Goal: Task Accomplishment & Management: Use online tool/utility

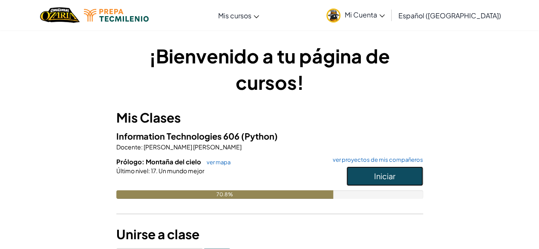
click at [392, 176] on span "Iniciar" at bounding box center [384, 176] width 21 height 10
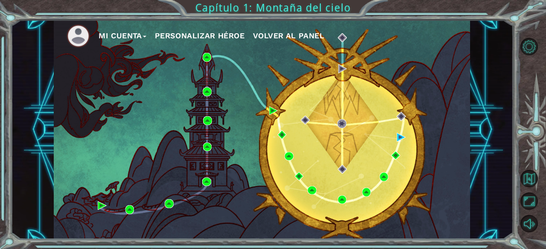
click at [432, 152] on div "Mi Cuenta Personalizar héroe Volver al panel" at bounding box center [262, 129] width 416 height 219
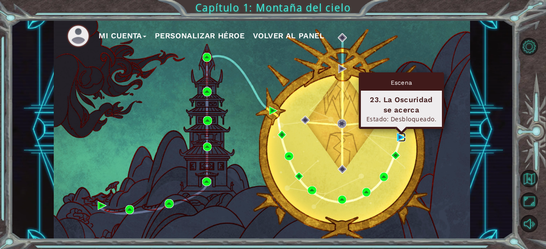
click at [401, 136] on img at bounding box center [400, 137] width 9 height 9
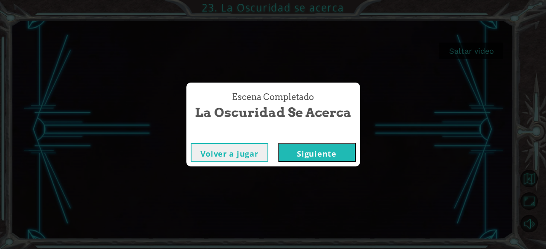
click at [341, 153] on button "Siguiente" at bounding box center [317, 152] width 78 height 19
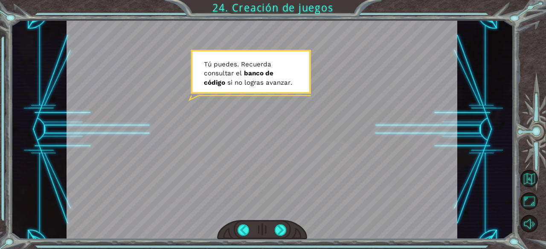
click at [234, 135] on div at bounding box center [261, 129] width 390 height 219
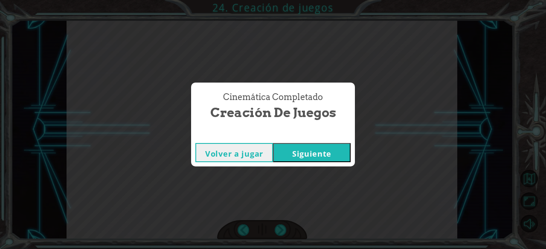
click at [326, 155] on button "Siguiente" at bounding box center [312, 152] width 78 height 19
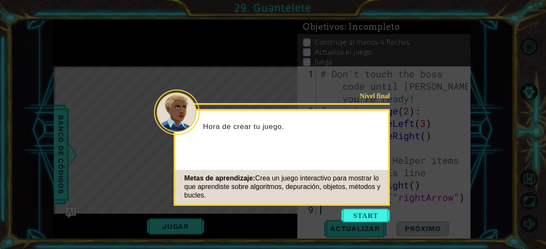
click at [349, 208] on icon at bounding box center [273, 124] width 546 height 249
click at [351, 215] on button "Start" at bounding box center [365, 216] width 49 height 14
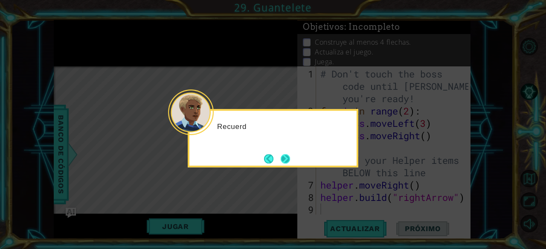
drag, startPoint x: 277, startPoint y: 159, endPoint x: 286, endPoint y: 156, distance: 9.3
click at [277, 159] on footer at bounding box center [277, 159] width 26 height 13
click at [286, 156] on button "Next" at bounding box center [284, 158] width 9 height 9
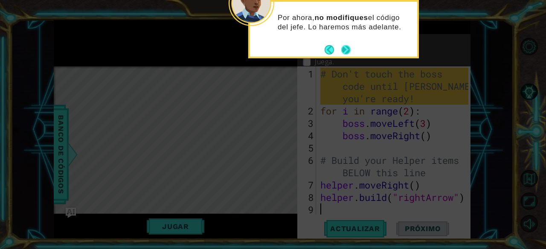
click at [341, 46] on button "Next" at bounding box center [345, 49] width 9 height 9
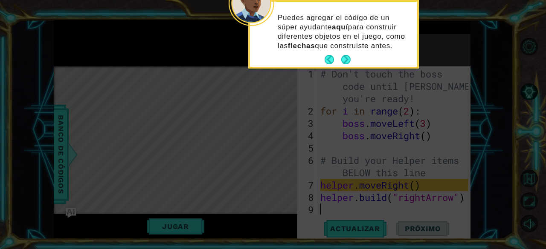
click at [341, 46] on p "Puedes agregar el código de un súper ayudante aquí para construir diferentes ob…" at bounding box center [343, 32] width 133 height 38
click at [346, 56] on button "Next" at bounding box center [345, 59] width 9 height 9
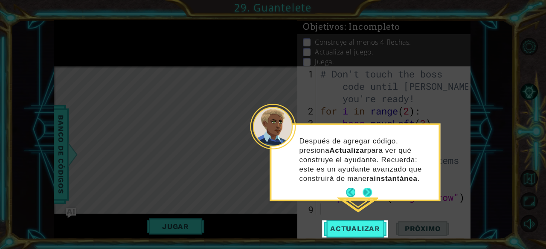
click at [368, 192] on button "Next" at bounding box center [366, 192] width 9 height 9
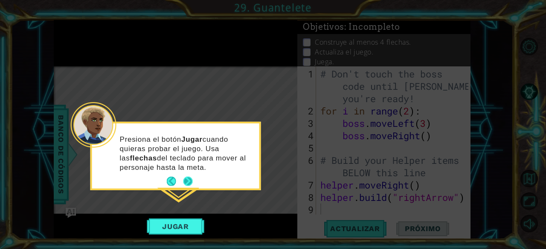
click at [186, 178] on button "Next" at bounding box center [187, 181] width 9 height 9
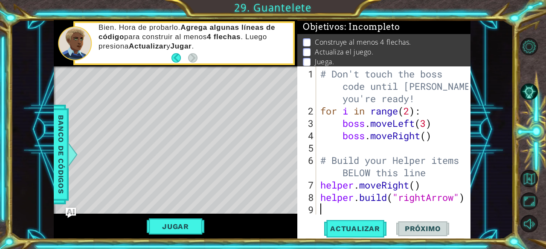
click at [137, 123] on div "Level Map" at bounding box center [251, 191] width 394 height 251
click at [418, 182] on div "# Don't touch the boss code until [PERSON_NAME] says you're ready! for i in ran…" at bounding box center [395, 167] width 154 height 198
drag, startPoint x: 317, startPoint y: 181, endPoint x: 348, endPoint y: 199, distance: 36.3
click at [348, 199] on div "helper.moveRight(1) 1 2 3 4 5 6 7 8 9 # Don't touch the boss code until [PERSON…" at bounding box center [382, 140] width 171 height 148
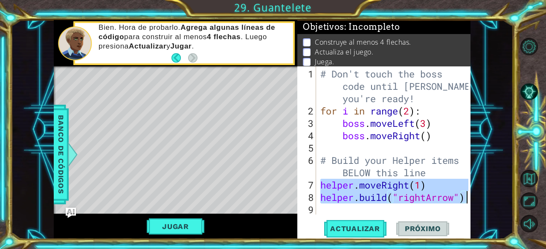
drag, startPoint x: 320, startPoint y: 185, endPoint x: 467, endPoint y: 199, distance: 148.1
click at [467, 199] on div "# Don't touch the boss code until [PERSON_NAME] says you're ready! for i in ran…" at bounding box center [395, 167] width 154 height 198
type textarea "helper.moveRight(1) [DOMAIN_NAME]("rightArrow")"
click at [434, 208] on div "# Don't touch the boss code until [PERSON_NAME] says you're ready! for i in ran…" at bounding box center [395, 167] width 154 height 198
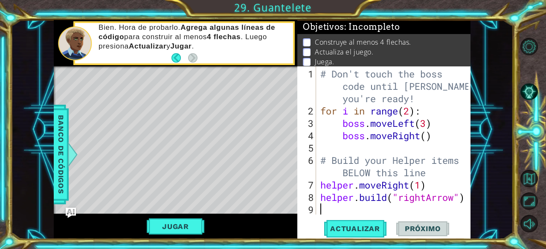
scroll to position [0, 0]
paste textarea "[DOMAIN_NAME]("rightArrow")"
type textarea "[DOMAIN_NAME]("rightArrow")"
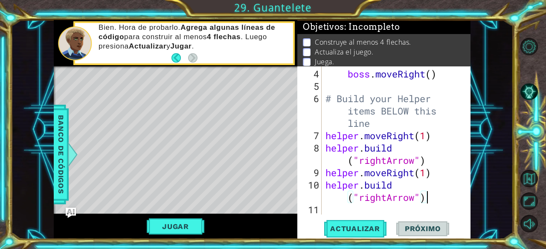
scroll to position [62, 0]
click at [387, 208] on div "boss . moveRight ( ) # Build your Helper items BELOW this line helper . moveRig…" at bounding box center [394, 154] width 143 height 173
paste textarea "[DOMAIN_NAME]("rightArrow")"
type textarea "[DOMAIN_NAME]("rightArrow")"
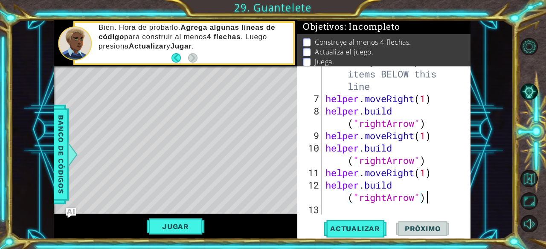
scroll to position [99, 0]
click at [387, 208] on div "# Build your Helper items BELOW this line helper . moveRight ( 1 ) helper . bui…" at bounding box center [394, 154] width 143 height 198
paste textarea "[DOMAIN_NAME]("rightArrow")"
type textarea "[DOMAIN_NAME]("rightArrow")"
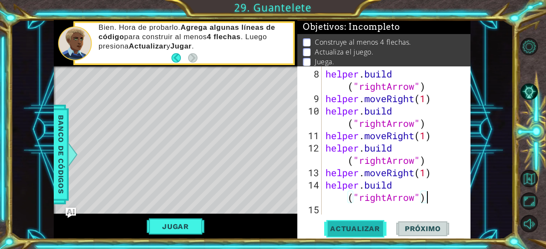
click at [370, 228] on span "Actualizar" at bounding box center [354, 229] width 67 height 9
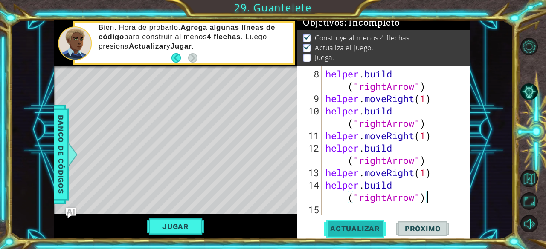
scroll to position [0, 0]
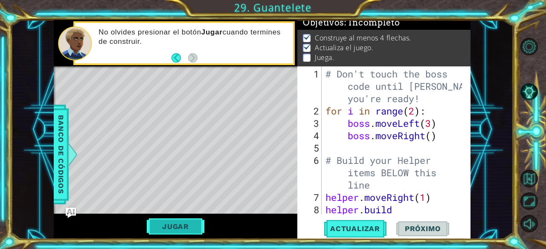
click at [188, 225] on button "Jugar" at bounding box center [176, 227] width 58 height 16
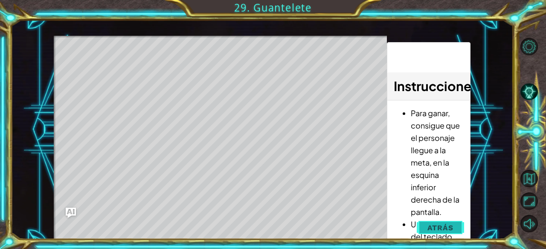
click at [435, 228] on span "Atrás" at bounding box center [440, 228] width 26 height 9
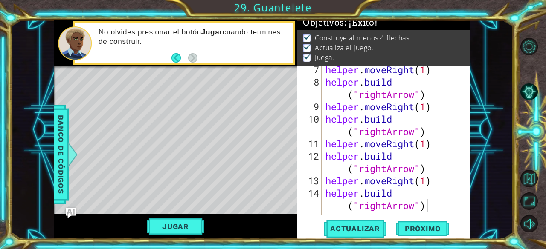
scroll to position [136, 0]
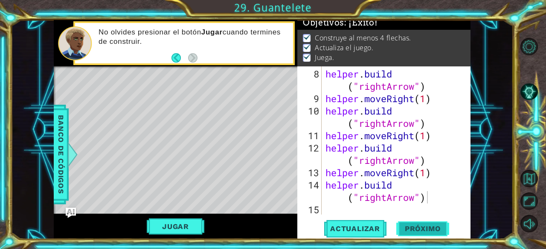
click at [419, 232] on button "Próximo" at bounding box center [422, 228] width 53 height 17
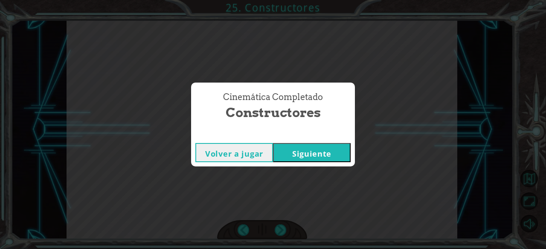
click at [234, 150] on button "Volver a jugar" at bounding box center [234, 152] width 78 height 19
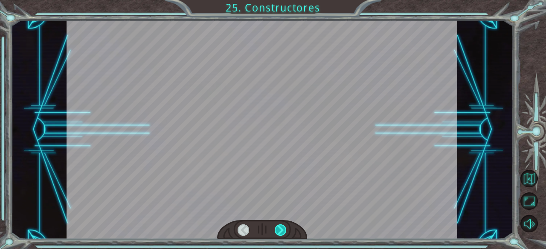
click at [277, 233] on div at bounding box center [280, 231] width 12 height 12
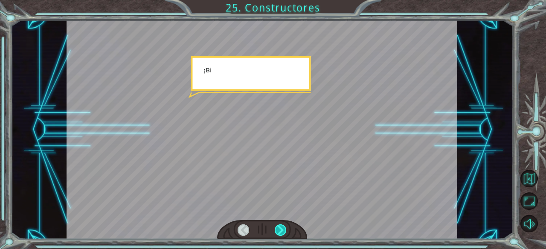
click at [277, 233] on div at bounding box center [280, 231] width 12 height 12
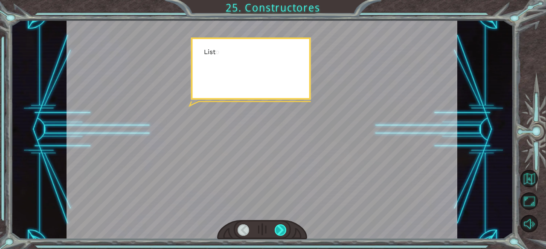
click at [277, 233] on div at bounding box center [280, 231] width 12 height 12
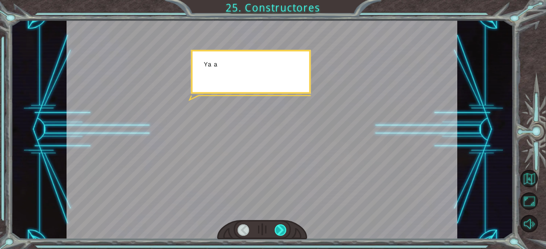
click at [281, 233] on div at bounding box center [280, 231] width 12 height 12
click at [284, 232] on div at bounding box center [280, 231] width 12 height 12
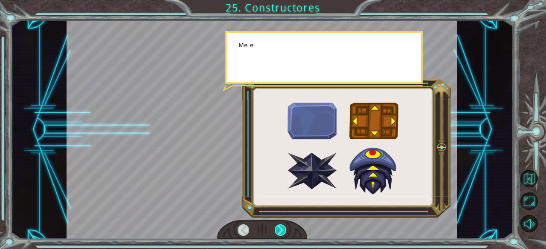
click at [284, 232] on div at bounding box center [280, 231] width 12 height 12
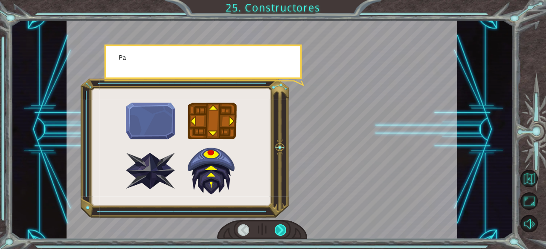
click at [284, 232] on div at bounding box center [280, 231] width 12 height 12
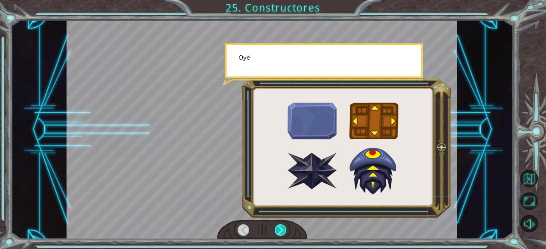
click at [284, 232] on div at bounding box center [280, 231] width 12 height 12
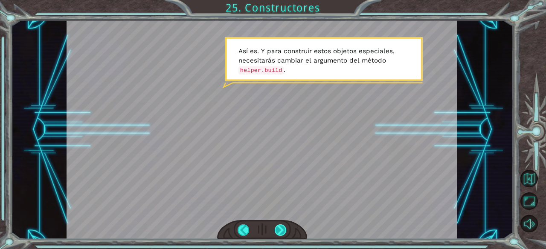
click at [280, 229] on div at bounding box center [280, 231] width 12 height 12
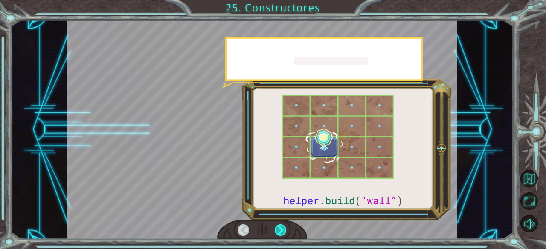
click at [280, 229] on div at bounding box center [280, 231] width 12 height 12
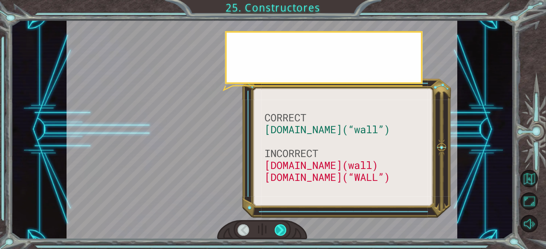
click at [280, 229] on div at bounding box center [280, 231] width 12 height 12
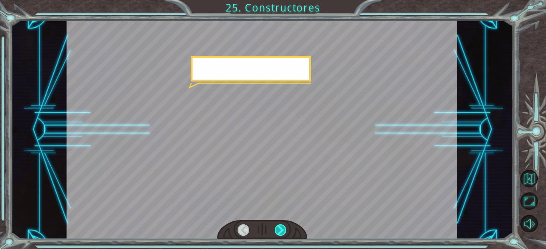
click at [280, 229] on div at bounding box center [280, 231] width 12 height 12
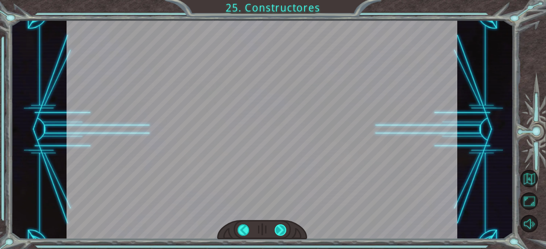
click at [280, 229] on div at bounding box center [280, 231] width 12 height 12
click at [280, 0] on div "CORRECT [DOMAIN_NAME](“wall”) INCORRECT [DOMAIN_NAME](wall) [DOMAIN_NAME](“WALL…" at bounding box center [273, 0] width 546 height 0
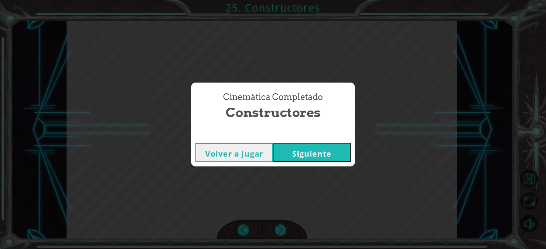
click at [280, 228] on div "Cinemática Completado Constructores Volver a jugar [GEOGRAPHIC_DATA]" at bounding box center [273, 124] width 546 height 249
click at [298, 155] on button "Siguiente" at bounding box center [312, 152] width 78 height 19
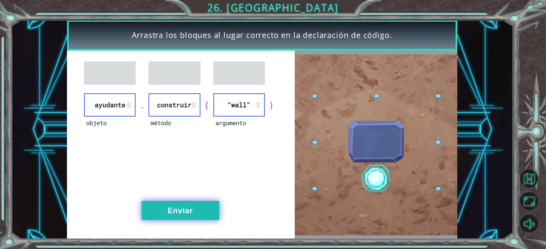
click at [202, 206] on button "Enviar" at bounding box center [181, 210] width 78 height 19
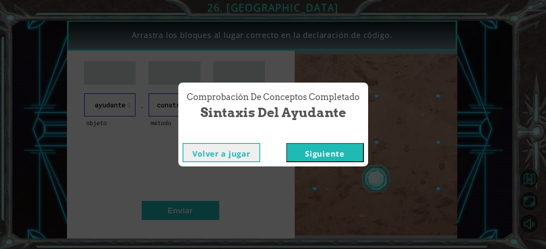
click at [243, 158] on button "Volver a jugar" at bounding box center [221, 152] width 78 height 19
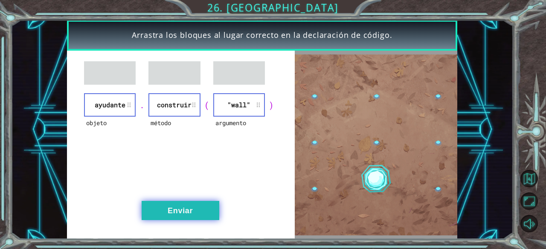
click at [182, 214] on button "Enviar" at bounding box center [181, 210] width 78 height 19
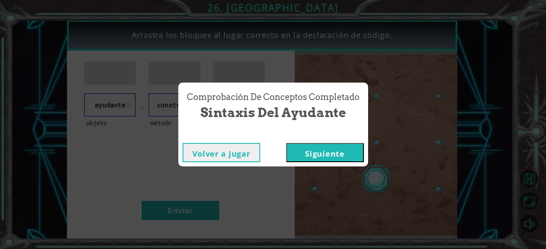
click at [335, 155] on button "Siguiente" at bounding box center [325, 152] width 78 height 19
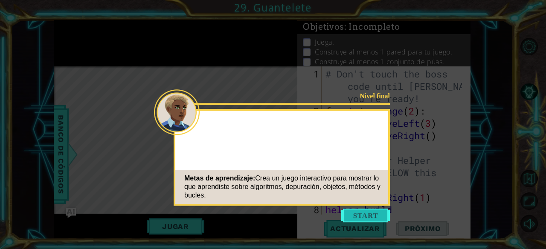
click at [363, 216] on button "Start" at bounding box center [365, 216] width 49 height 14
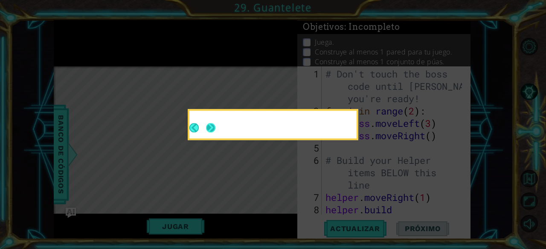
click at [215, 129] on button "Next" at bounding box center [210, 127] width 9 height 9
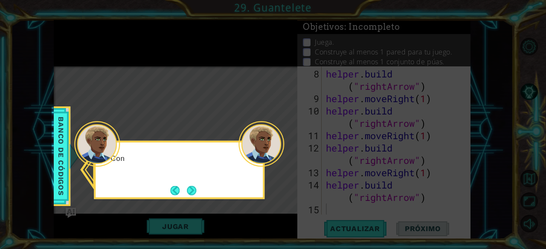
scroll to position [136, 0]
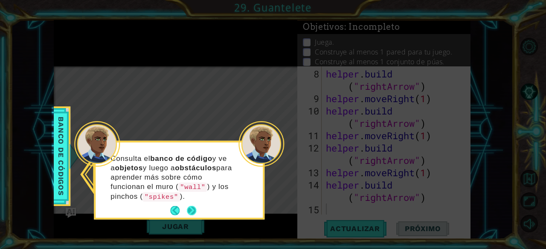
click at [196, 212] on button "Next" at bounding box center [191, 210] width 9 height 9
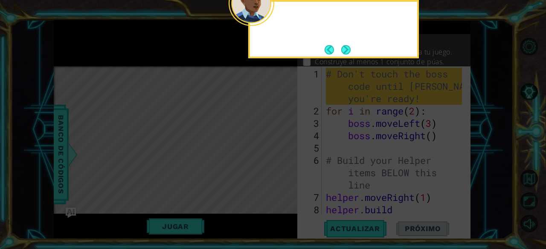
scroll to position [0, 0]
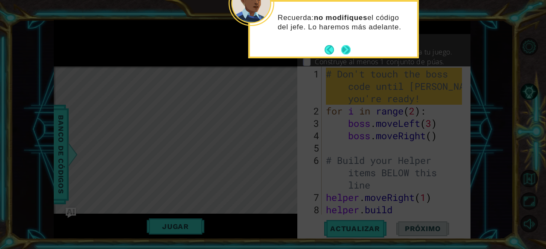
click at [348, 52] on button "Next" at bounding box center [345, 49] width 9 height 9
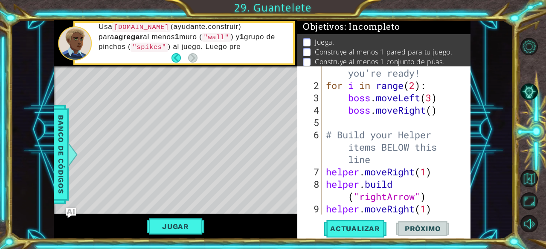
scroll to position [26, 0]
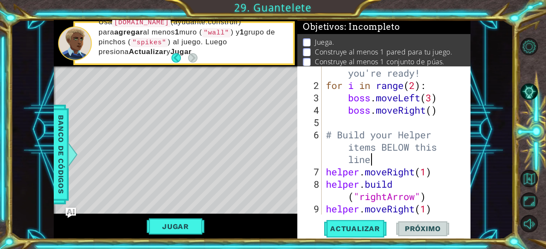
click at [433, 155] on div "# Don't touch the boss code until [PERSON_NAME] says you're ready! for i in ran…" at bounding box center [395, 147] width 142 height 210
click at [445, 164] on div "# Don't touch the boss code until [PERSON_NAME] says you're ready! for i in ran…" at bounding box center [395, 147] width 142 height 210
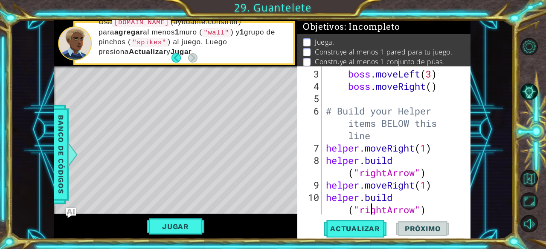
type textarea "[DOMAIN_NAME]("rightArrow")"
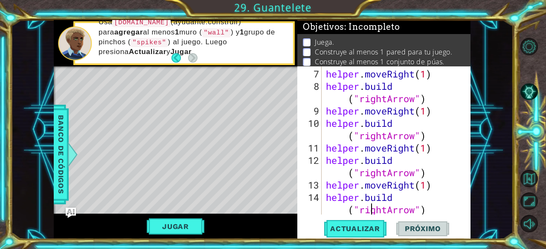
scroll to position [136, 0]
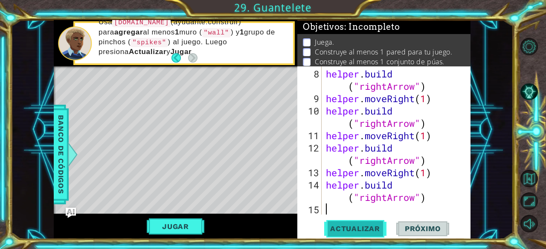
click at [369, 230] on span "Actualizar" at bounding box center [354, 229] width 67 height 9
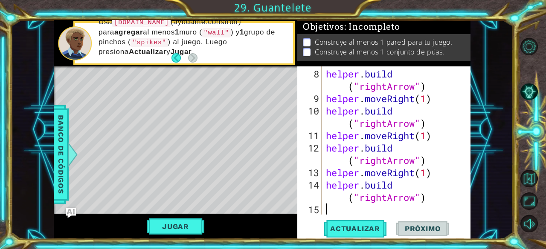
click at [396, 204] on div "helper . build ( "rightArrow" ) helper . moveRight ( 1 ) helper . build ( "righ…" at bounding box center [395, 160] width 142 height 185
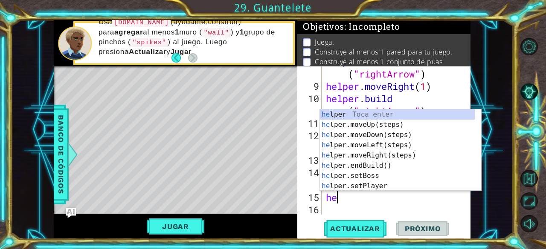
scroll to position [0, 0]
type textarea "help"
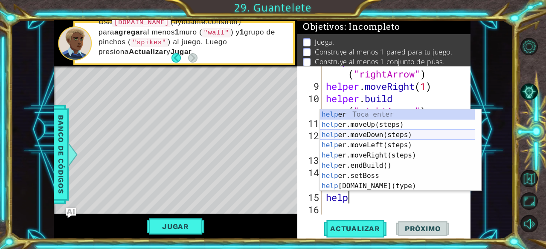
click at [364, 134] on div "help [PERSON_NAME] enter help er.moveUp(steps) Toca enter help er.moveDown(step…" at bounding box center [397, 161] width 155 height 102
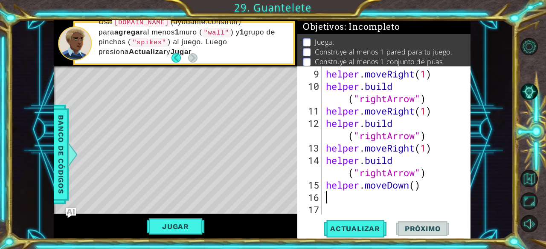
scroll to position [161, 0]
click at [414, 179] on div "helper . moveRight ( 1 ) helper . build ( "rightArrow" ) helper . moveRight ( 1…" at bounding box center [395, 154] width 142 height 173
type textarea "helper.moveDown(1)"
click at [397, 208] on div "helper . moveRight ( 1 ) helper . build ( "rightArrow" ) helper . moveRight ( 1…" at bounding box center [395, 154] width 142 height 173
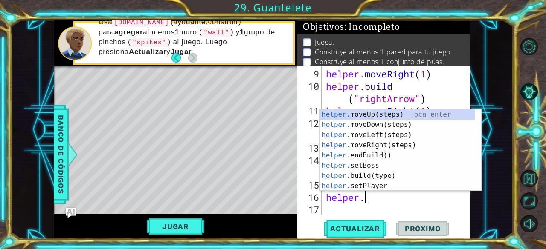
scroll to position [0, 2]
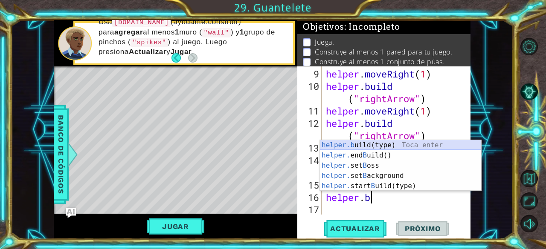
click at [381, 144] on div "helper.b uild(type) Toca enter helper. end B uild() Toca enter helper. set B os…" at bounding box center [401, 176] width 162 height 72
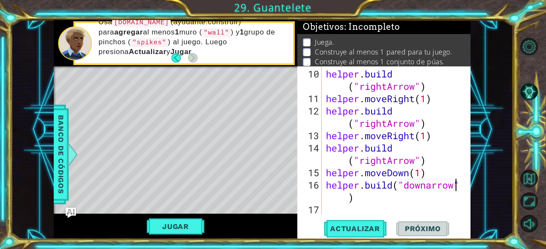
scroll to position [173, 0]
click at [389, 160] on div "helper . build ( "rightArrow" ) helper . moveRight ( 1 ) helper . build ( "righ…" at bounding box center [395, 160] width 142 height 185
click at [398, 162] on div "helper . build ( "rightArrow" ) helper . moveRight ( 1 ) helper . build ( "righ…" at bounding box center [395, 160] width 142 height 185
type textarea "[DOMAIN_NAME]("rightArrow")"
click at [401, 219] on div "[DOMAIN_NAME]("rightArrow") 10 11 12 13 14 15 16 17 helper . build ( "rightArro…" at bounding box center [383, 152] width 173 height 173
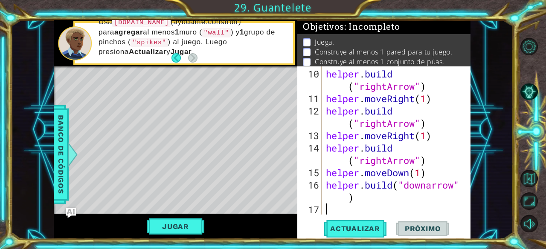
click at [396, 206] on div "helper . build ( "rightArrow" ) helper . moveRight ( 1 ) helper . build ( "righ…" at bounding box center [395, 160] width 142 height 185
click at [376, 229] on span "Actualizar" at bounding box center [354, 229] width 67 height 9
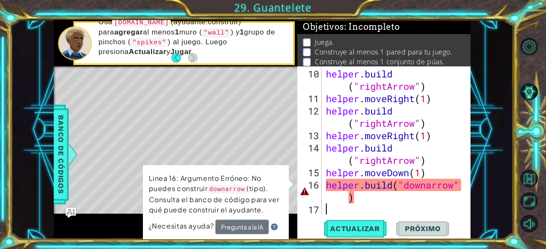
click at [414, 183] on div "helper . build ( "rightArrow" ) helper . moveRight ( 1 ) helper . build ( "righ…" at bounding box center [395, 160] width 142 height 185
click at [425, 185] on div "helper . build ( "rightArrow" ) helper . moveRight ( 1 ) helper . build ( "righ…" at bounding box center [395, 160] width 142 height 185
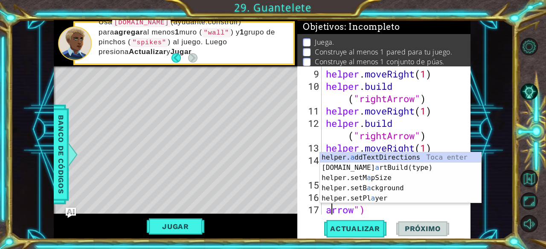
scroll to position [173, 0]
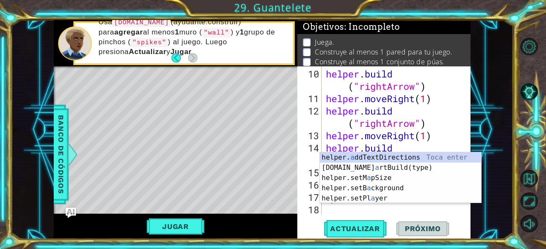
click at [457, 129] on div "helper . build ( "rightArrow" ) helper . moveRight ( 1 ) helper . build ( "righ…" at bounding box center [395, 160] width 142 height 185
type textarea "helper.moveRight(1)"
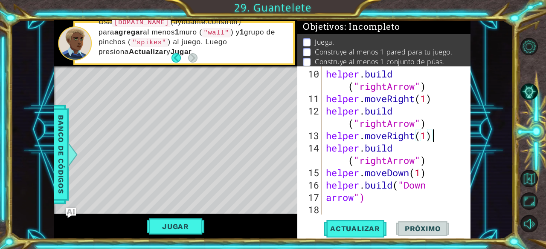
click at [335, 203] on div "helper . build ( "rightArrow" ) helper . moveRight ( 1 ) helper . build ( "righ…" at bounding box center [395, 160] width 142 height 185
click at [337, 195] on div "helper . build ( "rightArrow" ) helper . moveRight ( 1 ) helper . build ( "righ…" at bounding box center [395, 160] width 142 height 185
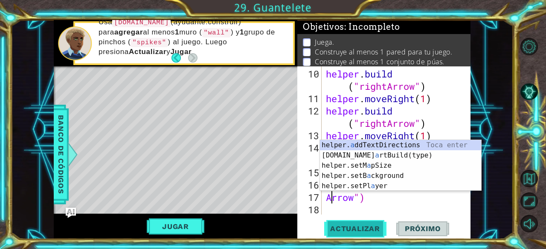
type textarea "Arrow")"
click at [347, 229] on span "Actualizar" at bounding box center [354, 229] width 67 height 9
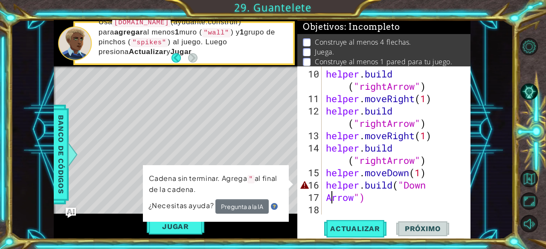
click at [365, 208] on div "helper . build ( "rightArrow" ) helper . moveRight ( 1 ) helper . build ( "righ…" at bounding box center [395, 160] width 142 height 185
click at [366, 199] on div "helper . build ( "rightArrow" ) helper . moveRight ( 1 ) helper . build ( "righ…" at bounding box center [395, 160] width 142 height 185
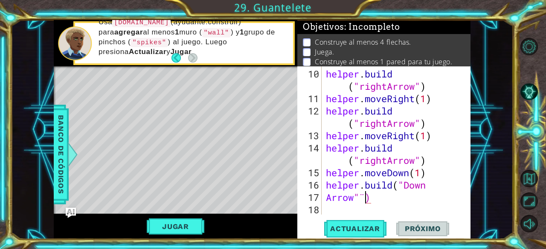
scroll to position [0, 1]
click at [366, 199] on div "helper . build ( "rightArrow" ) helper . moveRight ( 1 ) helper . build ( "righ…" at bounding box center [395, 160] width 142 height 185
click at [371, 227] on span "Actualizar" at bounding box center [354, 229] width 67 height 9
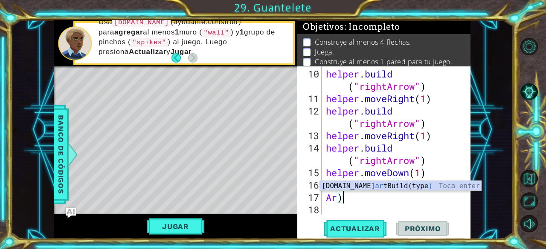
scroll to position [0, 0]
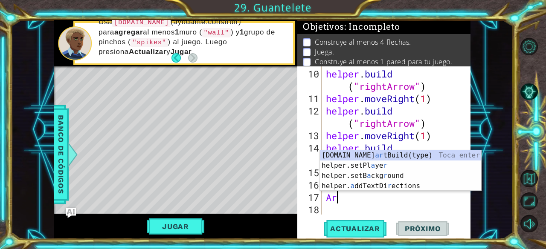
type textarea "A"
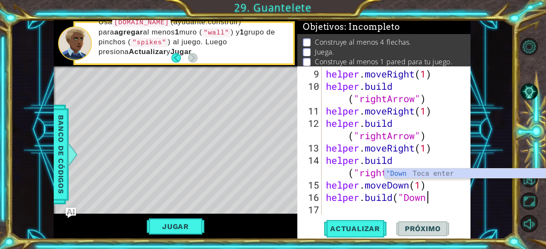
scroll to position [161, 0]
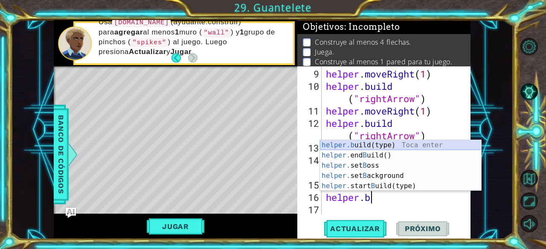
click at [393, 144] on div "helper.b uild(type) Toca enter helper. end B uild() Toca enter helper. set B os…" at bounding box center [401, 176] width 162 height 72
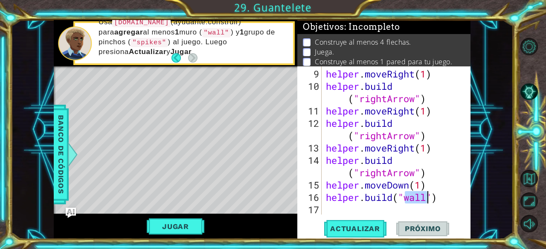
type textarea "[DOMAIN_NAME]("wall")"
click at [427, 193] on div "helper . moveRight ( 1 ) helper . build ( "rightArrow" ) helper . moveRight ( 1…" at bounding box center [393, 140] width 138 height 148
click at [363, 234] on button "Actualizar" at bounding box center [354, 228] width 67 height 17
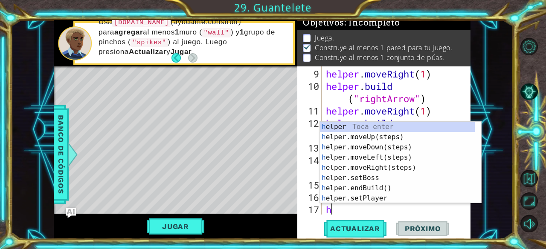
scroll to position [173, 0]
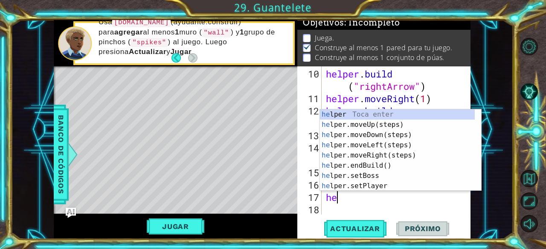
type textarea "hel"
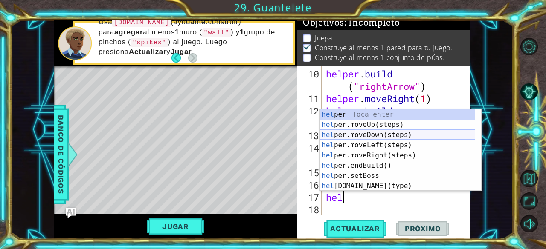
click at [375, 135] on div "hel per Toca enter hel per.moveUp(steps) Toca enter hel per.moveDown(steps) Toc…" at bounding box center [397, 161] width 155 height 102
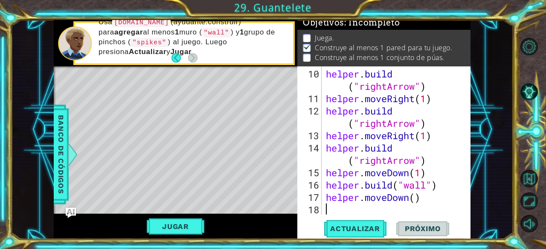
scroll to position [185, 0]
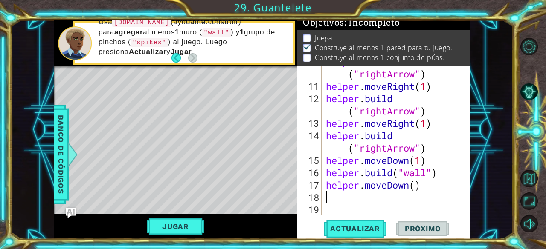
click at [401, 190] on div "helper . build ( "rightArrow" ) helper . moveRight ( 1 ) helper . build ( "righ…" at bounding box center [395, 147] width 142 height 185
click at [419, 188] on div "helper . build ( "rightArrow" ) helper . moveRight ( 1 ) helper . build ( "righ…" at bounding box center [395, 147] width 142 height 185
click at [413, 188] on div "helper . build ( "rightArrow" ) helper . moveRight ( 1 ) helper . build ( "righ…" at bounding box center [395, 147] width 142 height 185
type textarea "helper.moveDown(1)"
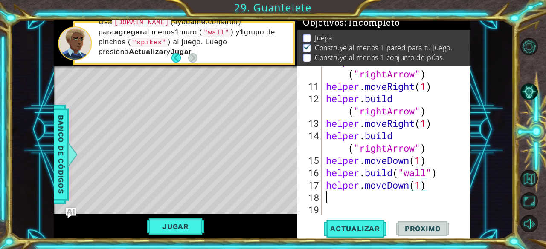
click at [413, 198] on div "helper . build ( "rightArrow" ) helper . moveRight ( 1 ) helper . build ( "righ…" at bounding box center [395, 147] width 142 height 185
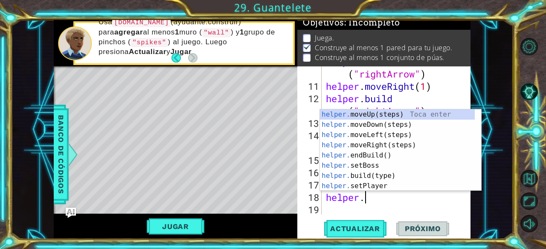
scroll to position [0, 2]
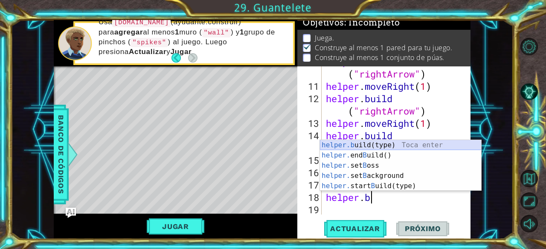
click at [373, 144] on div "helper.b uild(type) Toca enter helper. end B uild() Toca enter helper. set B os…" at bounding box center [401, 176] width 162 height 72
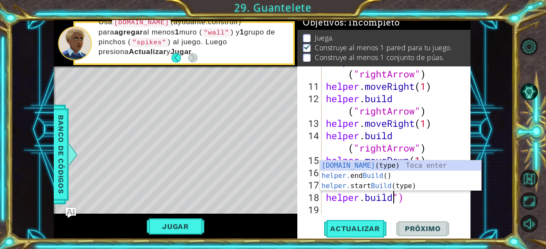
click at [383, 162] on div "[DOMAIN_NAME] (type) Toca enter helper. end Build () Toca enter helper. start B…" at bounding box center [401, 186] width 162 height 51
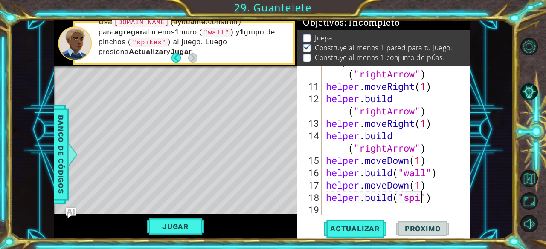
scroll to position [0, 5]
type textarea "[DOMAIN_NAME]("spikes")"
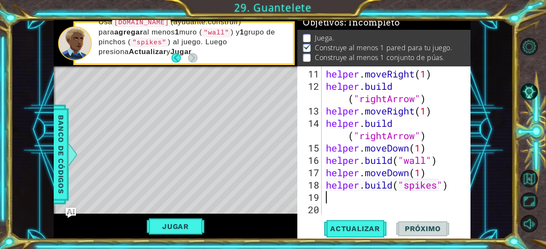
scroll to position [198, 0]
click at [364, 230] on span "Actualizar" at bounding box center [354, 229] width 67 height 9
click at [176, 230] on button "Jugar" at bounding box center [176, 227] width 58 height 16
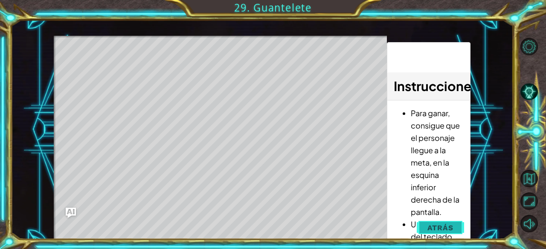
click at [433, 227] on span "Atrás" at bounding box center [440, 228] width 26 height 9
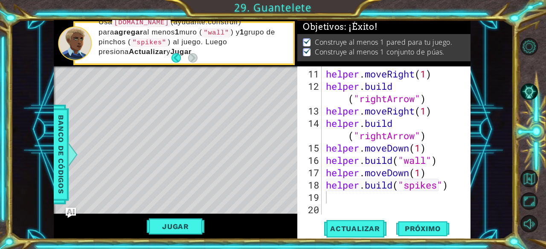
scroll to position [0, 0]
click at [420, 225] on button "Próximo" at bounding box center [422, 228] width 53 height 17
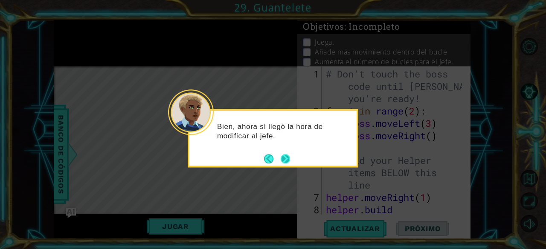
click at [287, 158] on button "Next" at bounding box center [284, 158] width 9 height 9
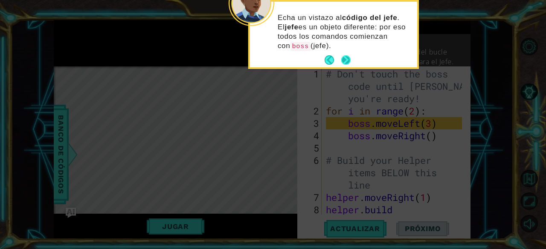
click at [345, 53] on div "Echa un vistazo al código del jefe . El jefe es un objeto diferente: por eso to…" at bounding box center [333, 35] width 167 height 66
click at [347, 63] on button "Next" at bounding box center [345, 60] width 11 height 11
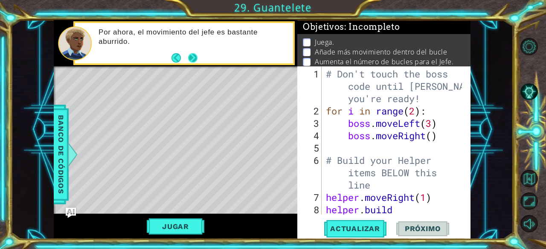
click at [194, 60] on button "Next" at bounding box center [192, 57] width 9 height 9
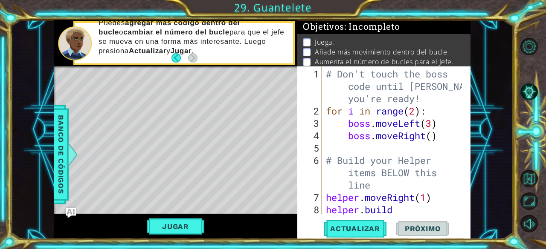
click at [407, 101] on div "# Don't touch the boss code until [PERSON_NAME] says you're ready! for i in ran…" at bounding box center [395, 173] width 142 height 210
click at [419, 110] on div "# Don't touch the boss code until [PERSON_NAME] says you're ready! for i in ran…" at bounding box center [395, 173] width 142 height 210
click at [436, 135] on div "# Don't touch the boss code until [PERSON_NAME] says you're ready! for i in ran…" at bounding box center [395, 173] width 142 height 210
click at [432, 136] on div "# Don't touch the boss code until [PERSON_NAME] says you're ready! for i in ran…" at bounding box center [395, 173] width 142 height 210
type textarea "boss.moveRight(3)"
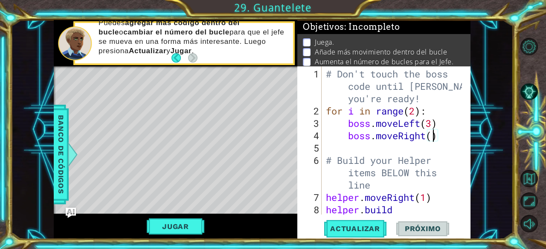
scroll to position [0, 5]
click at [423, 142] on div "# Don't touch the boss code until [PERSON_NAME] says you're ready! for i in ran…" at bounding box center [395, 173] width 142 height 210
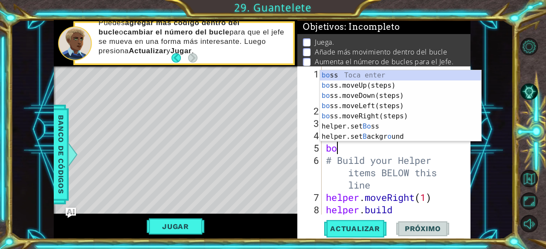
scroll to position [0, 0]
type textarea "boss"
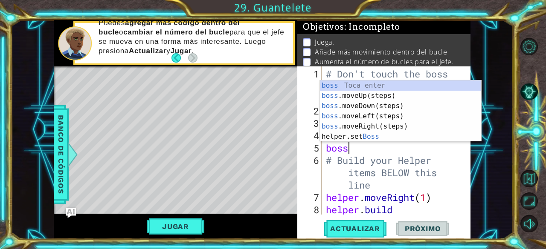
scroll to position [0, 0]
click at [376, 98] on div "boss Toca enter boss .moveUp(steps) Toca enter boss .moveDown(steps) Toca enter…" at bounding box center [401, 122] width 162 height 82
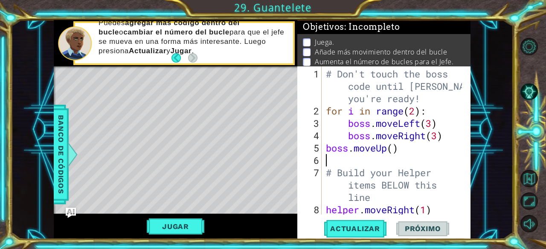
scroll to position [0, 0]
click at [391, 150] on div "# Don't touch the boss code until [PERSON_NAME] says you're ready! for i in ran…" at bounding box center [395, 173] width 142 height 210
type textarea "boss.moveUp(3)"
click at [413, 149] on div "# Don't touch the boss code until [PERSON_NAME] says you're ready! for i in ran…" at bounding box center [395, 173] width 142 height 210
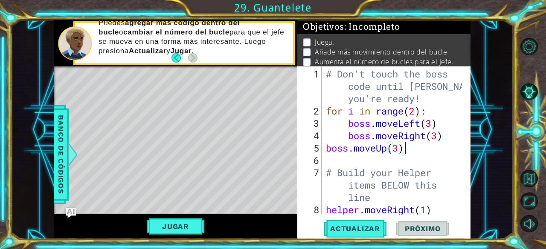
scroll to position [0, 0]
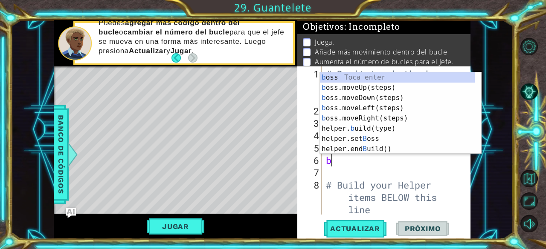
type textarea "bo"
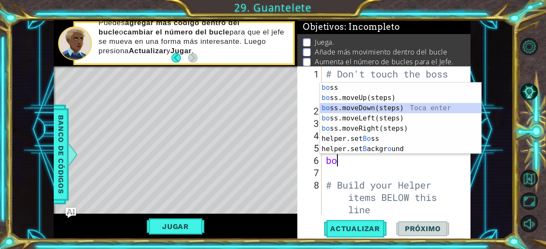
click at [398, 107] on div "bo ss Toca enter bo ss.moveUp(steps) Toca enter bo ss.moveDown(steps) Toca ente…" at bounding box center [401, 129] width 162 height 92
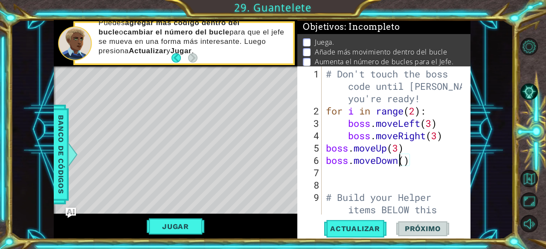
click at [400, 162] on div "# Don't touch the boss code until [PERSON_NAME] says you're ready! for i in ran…" at bounding box center [395, 179] width 142 height 222
click at [407, 163] on div "# Don't touch the boss code until [PERSON_NAME] says you're ready! for i in ran…" at bounding box center [395, 179] width 142 height 222
type textarea "boss.moveDown(2)"
click at [379, 190] on div "# Don't touch the boss code until [PERSON_NAME] says you're ready! for i in ran…" at bounding box center [395, 179] width 142 height 222
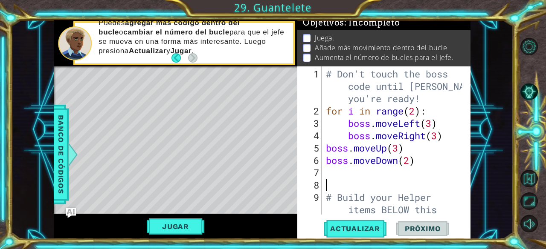
scroll to position [0, 0]
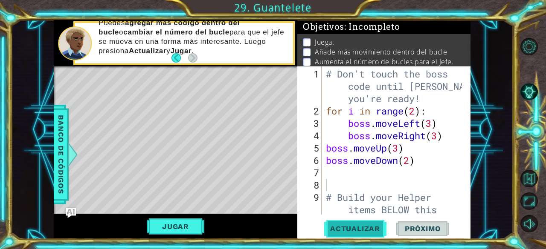
click at [351, 231] on span "Actualizar" at bounding box center [354, 229] width 67 height 9
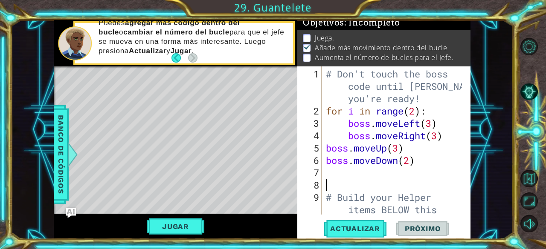
scroll to position [8, 0]
click at [326, 146] on div "# Don't touch the boss code until [PERSON_NAME] says you're ready! for i in ran…" at bounding box center [395, 179] width 142 height 222
type textarea "boss.moveUp(3)"
click at [381, 225] on span "Actualizar" at bounding box center [354, 229] width 67 height 9
click at [391, 187] on div "# Don't touch the boss code until [PERSON_NAME] says you're ready! for i in ran…" at bounding box center [395, 179] width 142 height 222
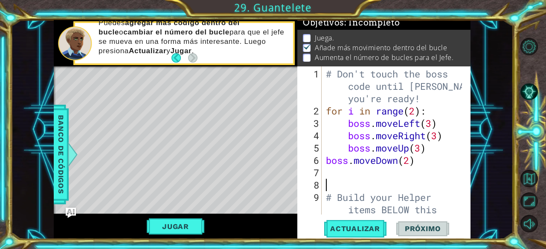
click at [391, 186] on div "# Don't touch the boss code until [PERSON_NAME] says you're ready! for i in ran…" at bounding box center [395, 179] width 142 height 222
click at [364, 196] on div "# Don't touch the boss code until [PERSON_NAME] says you're ready! for i in ran…" at bounding box center [395, 179] width 142 height 222
type textarea "# Build your Helper items BELOW this line"
click at [320, 166] on div "6" at bounding box center [310, 160] width 23 height 12
click at [328, 158] on div "# Don't touch the boss code until [PERSON_NAME] says you're ready! for i in ran…" at bounding box center [395, 179] width 142 height 222
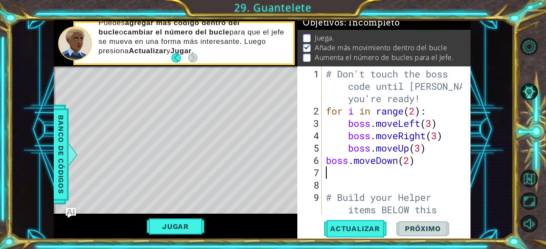
type textarea "boss.moveDown(2)"
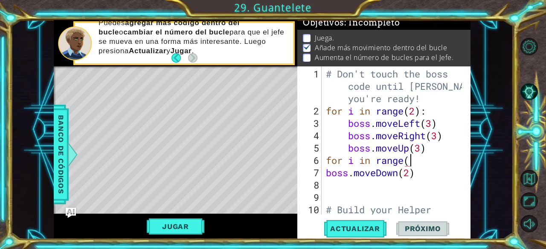
scroll to position [0, 3]
type textarea "boss.moveDown(2)"
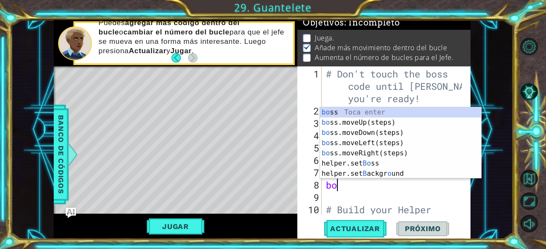
type textarea "boo"
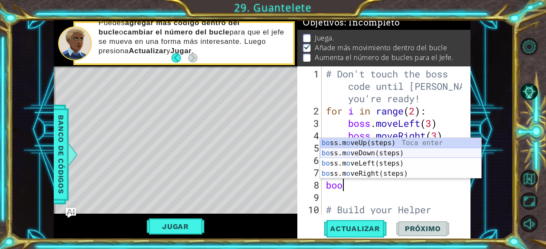
click at [338, 152] on div "bo ss.m o veUp(steps) Toca enter bo ss.m o veDown(steps) Toca enter bo ss.m o v…" at bounding box center [401, 168] width 162 height 61
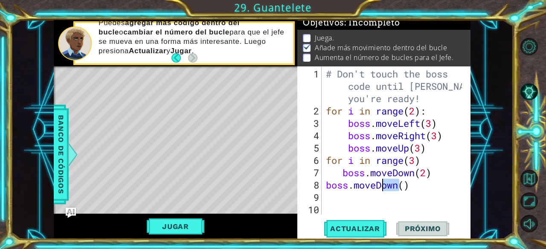
drag, startPoint x: 396, startPoint y: 185, endPoint x: 381, endPoint y: 181, distance: 15.5
click at [381, 181] on div "# Don't touch the boss code until [PERSON_NAME] says you're ready! for i in ran…" at bounding box center [395, 179] width 142 height 222
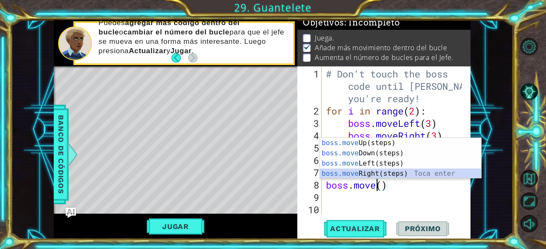
click at [381, 171] on div "boss.move Up(steps) Toca enter boss.move Down(steps) Toca enter boss.move Left(…" at bounding box center [401, 168] width 162 height 61
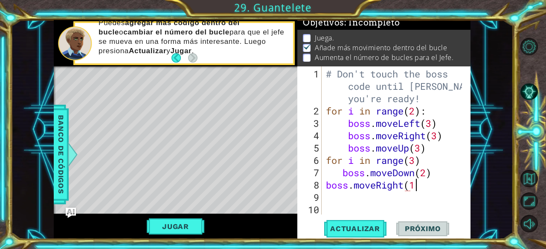
scroll to position [0, 3]
click at [349, 219] on div "boss.moveRight(1) 1 2 3 4 5 6 7 8 9 10 11 # Don't touch the boss code until [PE…" at bounding box center [383, 152] width 173 height 173
click at [349, 227] on span "Actualizar" at bounding box center [354, 229] width 67 height 9
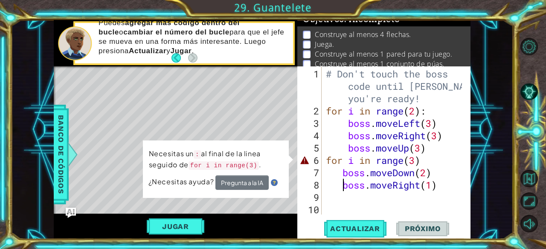
click at [427, 161] on div "# Don't touch the boss code until [PERSON_NAME] says you're ready! for i in ran…" at bounding box center [395, 179] width 142 height 222
type textarea "for i in range(3)"
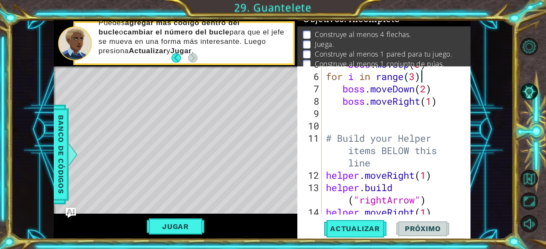
scroll to position [0, 4]
click at [358, 227] on span "Actualizar" at bounding box center [354, 229] width 67 height 9
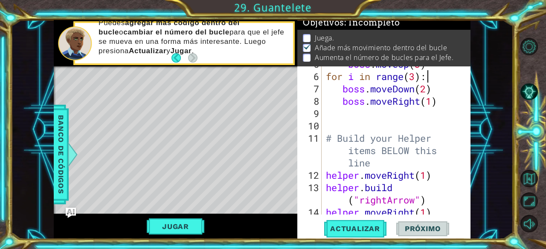
scroll to position [33, 0]
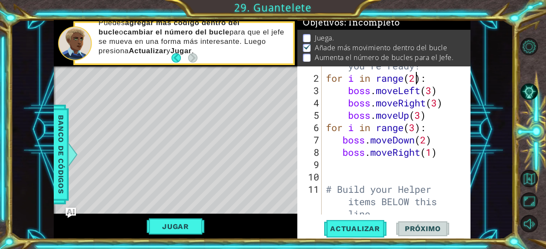
click at [415, 79] on div "# Don't touch the boss code until [PERSON_NAME] says you're ready! for i in ran…" at bounding box center [395, 146] width 142 height 222
type textarea "for i in range(5):"
click at [338, 232] on span "Actualizar" at bounding box center [354, 229] width 67 height 9
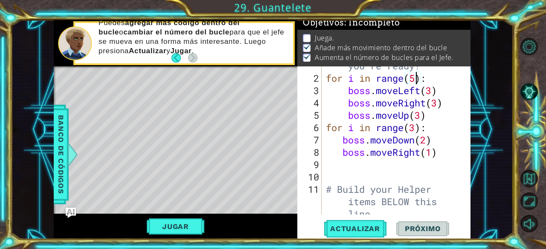
drag, startPoint x: 190, startPoint y: 226, endPoint x: 195, endPoint y: 226, distance: 5.1
click at [190, 226] on button "Jugar" at bounding box center [176, 227] width 58 height 16
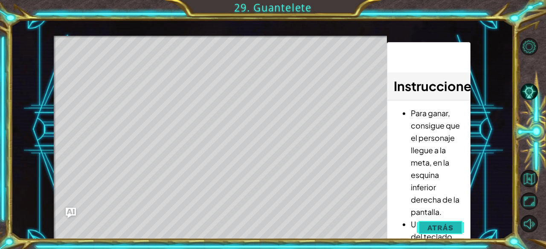
click at [436, 227] on span "Atrás" at bounding box center [440, 228] width 26 height 9
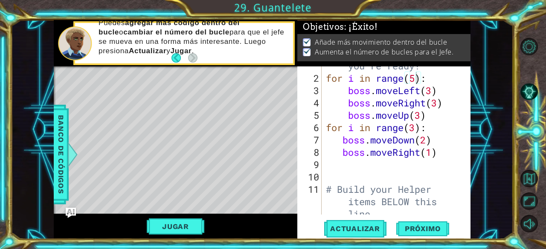
scroll to position [5, 0]
click at [436, 229] on span "Próximo" at bounding box center [422, 229] width 53 height 9
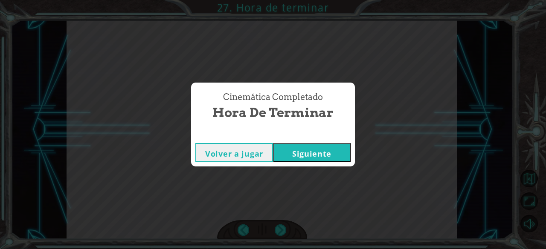
click at [326, 129] on div "Cinemática Completado Hora de terminar" at bounding box center [273, 106] width 164 height 47
click at [308, 151] on button "Siguiente" at bounding box center [312, 152] width 78 height 19
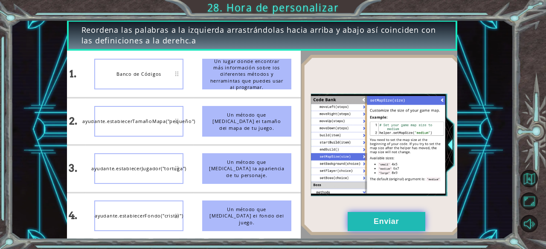
click at [393, 228] on button "Enviar" at bounding box center [386, 221] width 78 height 19
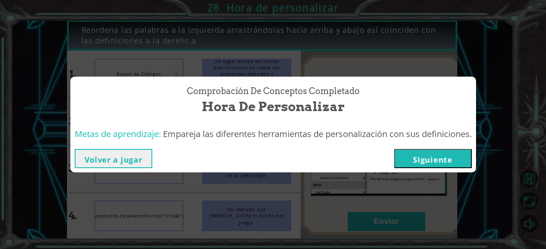
click at [454, 155] on button "Siguiente" at bounding box center [433, 158] width 78 height 19
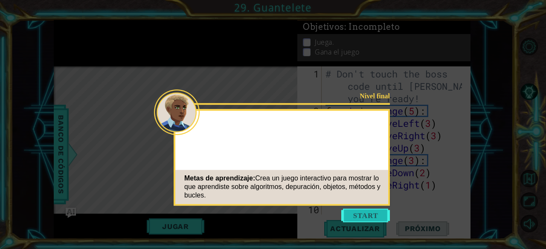
click at [361, 214] on button "Start" at bounding box center [365, 216] width 49 height 14
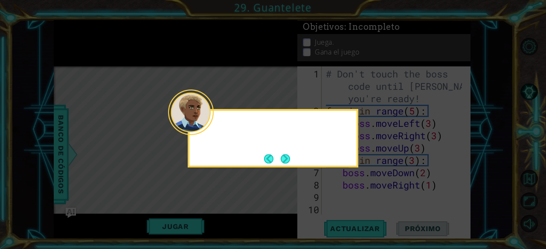
click at [211, 126] on div at bounding box center [191, 113] width 46 height 46
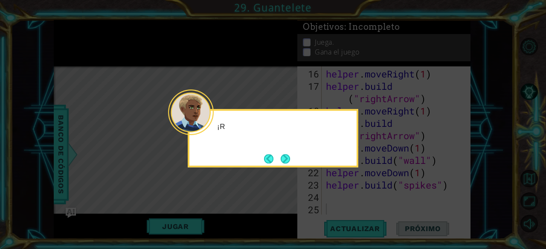
scroll to position [260, 0]
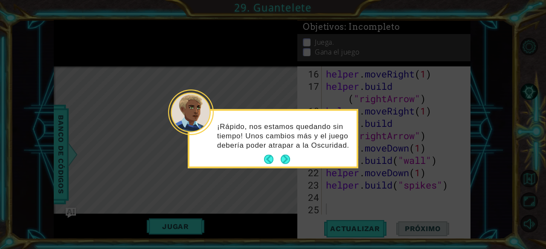
click at [286, 160] on button "Next" at bounding box center [284, 159] width 9 height 9
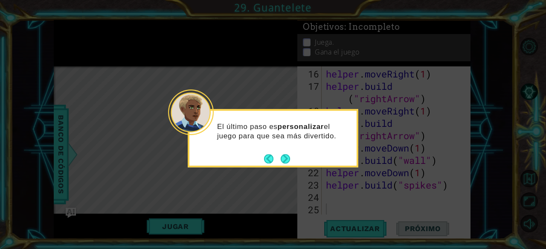
click at [286, 160] on button "Next" at bounding box center [284, 158] width 9 height 9
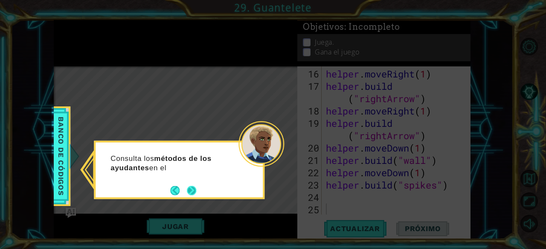
click at [191, 193] on button "Next" at bounding box center [191, 190] width 9 height 9
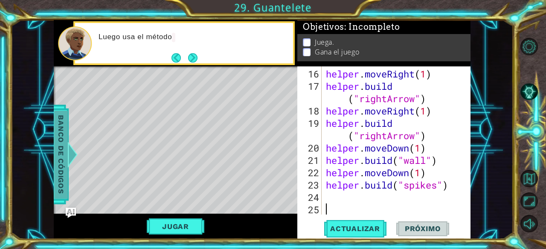
click at [60, 156] on span "Banco de códigos" at bounding box center [61, 154] width 14 height 88
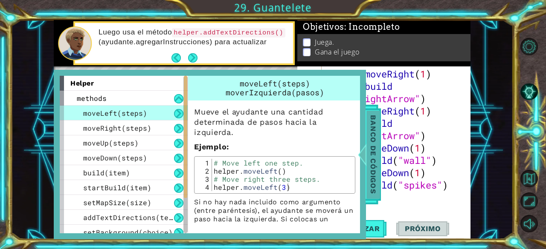
click at [370, 144] on span "Banco de códigos" at bounding box center [373, 154] width 14 height 88
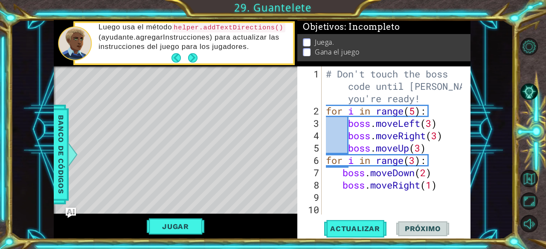
scroll to position [0, 0]
click at [365, 231] on span "Actualizar" at bounding box center [354, 229] width 67 height 9
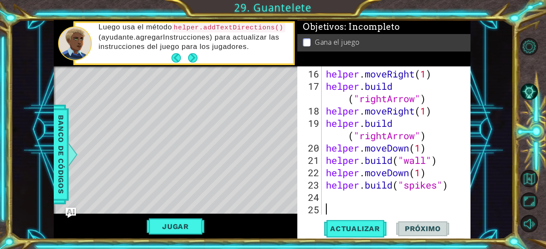
scroll to position [260, 0]
click at [359, 195] on div "helper . moveRight ( 1 ) helper . build ( "rightArrow" ) helper . moveRight ( 1…" at bounding box center [395, 154] width 142 height 173
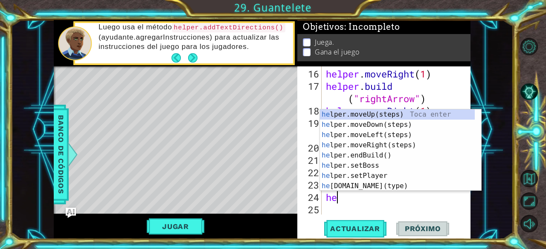
type textarea "hel"
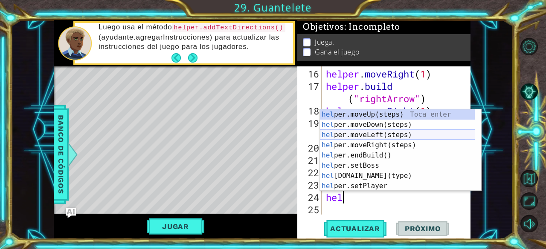
scroll to position [0, 0]
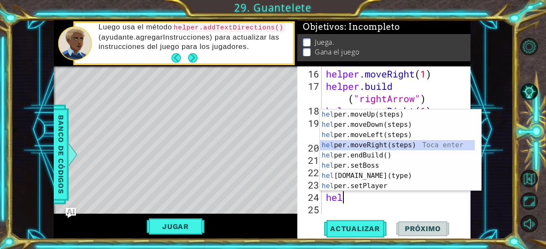
click at [377, 146] on div "hel per.moveUp(steps) Toca enter hel per.moveDown(steps) Toca enter hel per.mov…" at bounding box center [397, 161] width 155 height 102
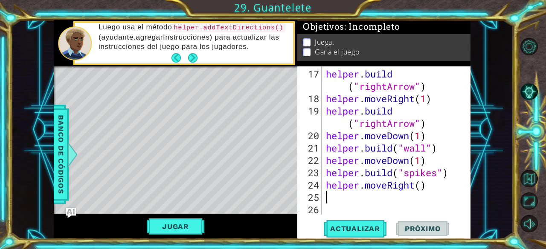
click at [419, 185] on div "helper . build ( "rightArrow" ) helper . moveRight ( 1 ) helper . build ( "righ…" at bounding box center [395, 160] width 142 height 185
type textarea "helper.moveRight(1)"
click at [407, 196] on div "helper . build ( "rightArrow" ) helper . moveRight ( 1 ) helper . build ( "righ…" at bounding box center [395, 160] width 142 height 185
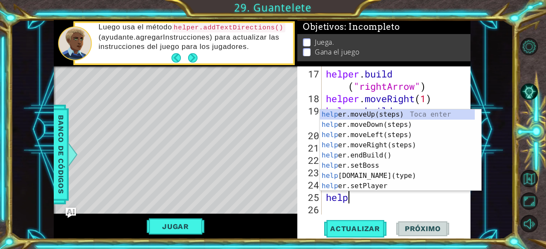
scroll to position [0, 1]
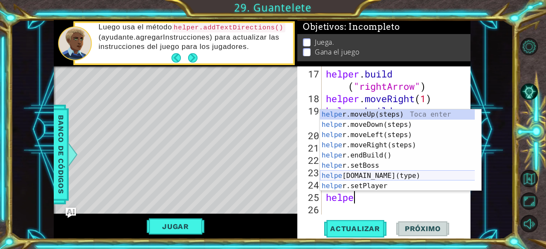
click at [404, 176] on div "helpe [PERSON_NAME]moveUp(steps) Toca enter helpe r.moveDown(steps) Toca enter …" at bounding box center [397, 161] width 155 height 102
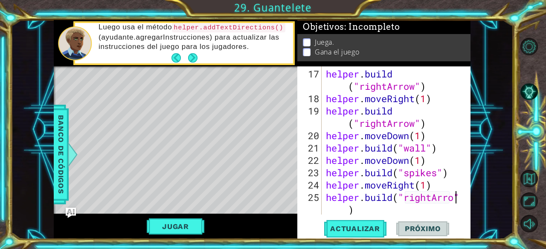
scroll to position [284, 0]
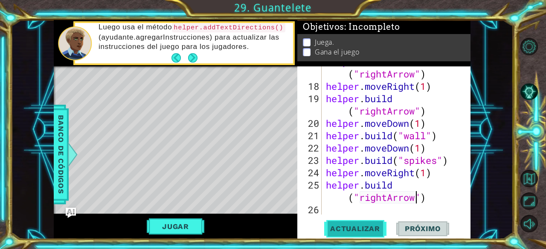
type textarea "[DOMAIN_NAME]("rightArrow")"
click at [358, 228] on span "Actualizar" at bounding box center [354, 229] width 67 height 9
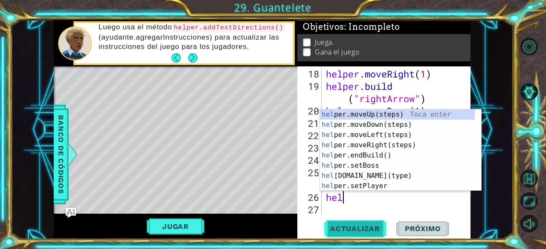
scroll to position [0, 0]
type textarea "h"
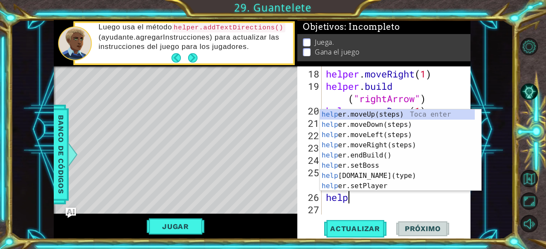
type textarea "helper"
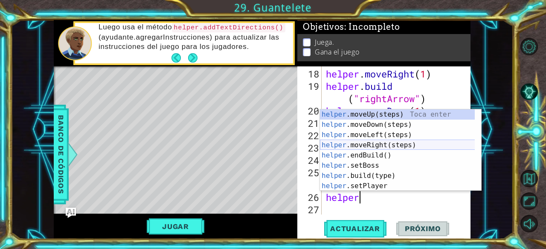
click at [368, 143] on div "helper .moveUp(steps) Toca enter helper .moveDown(steps) Toca enter helper .mov…" at bounding box center [397, 161] width 155 height 102
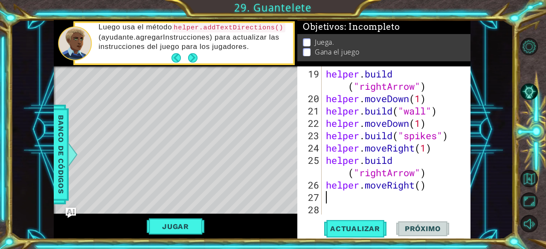
scroll to position [309, 0]
click at [432, 196] on div "helper . build ( "rightArrow" ) helper . moveDown ( 1 ) helper . build ( "wall"…" at bounding box center [395, 160] width 142 height 185
click at [435, 182] on div "helper . build ( "rightArrow" ) helper . moveDown ( 1 ) helper . build ( "wall"…" at bounding box center [395, 160] width 142 height 185
type textarea "helper.moveRight(1)"
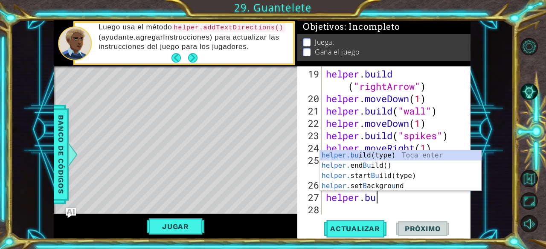
scroll to position [0, 2]
click at [386, 159] on div "helper.bu ild(type) Toca enter helper. end Bu ild() Toca enter helper. start Bu…" at bounding box center [401, 180] width 162 height 61
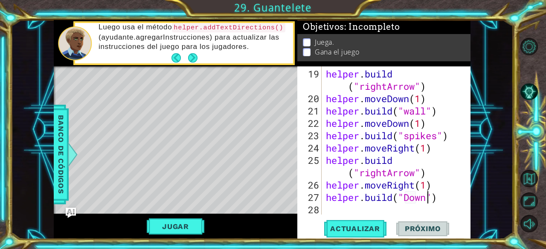
scroll to position [0, 4]
type textarea "[DOMAIN_NAME]("DownArrow")"
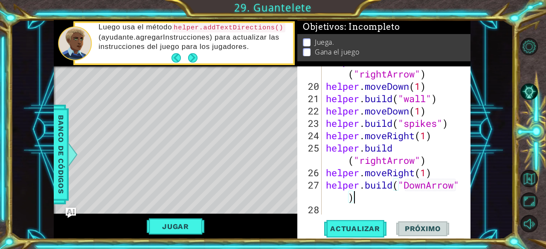
scroll to position [0, 0]
click at [349, 229] on span "Actualizar" at bounding box center [354, 229] width 67 height 9
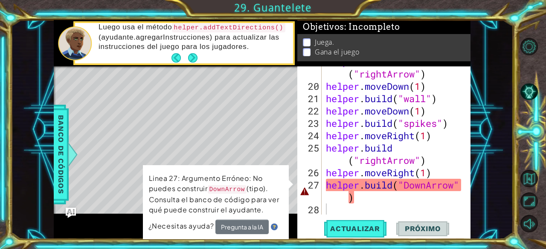
click at [232, 189] on code "DownArrow" at bounding box center [227, 189] width 39 height 9
click at [60, 161] on span "Banco de códigos" at bounding box center [61, 154] width 14 height 88
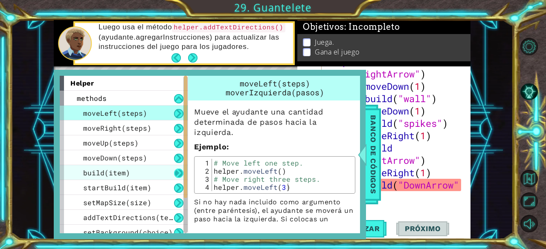
click at [174, 175] on button at bounding box center [178, 173] width 9 height 9
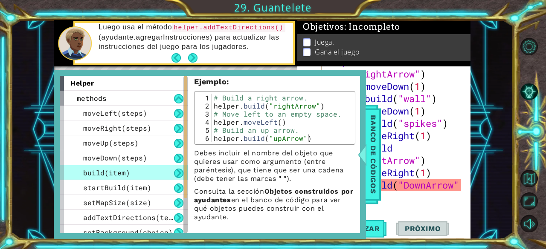
scroll to position [45, 0]
click at [181, 173] on button at bounding box center [178, 173] width 9 height 9
click at [422, 178] on div "helper . build ( "rightArrow" ) helper . moveDown ( 1 ) helper . build ( "wall"…" at bounding box center [395, 147] width 142 height 185
click at [428, 183] on div "helper . build ( "rightArrow" ) helper . moveDown ( 1 ) helper . build ( "wall"…" at bounding box center [395, 147] width 142 height 185
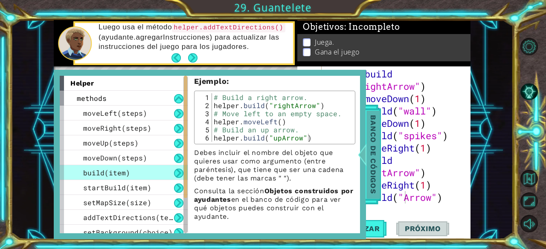
click at [373, 143] on span "Banco de códigos" at bounding box center [373, 154] width 14 height 88
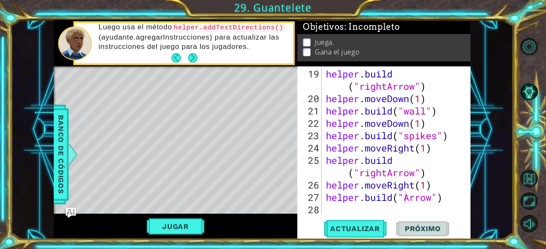
click at [411, 191] on div "helper . build ( "rightArrow" ) helper . moveDown ( 1 ) helper . build ( "wall"…" at bounding box center [395, 160] width 142 height 185
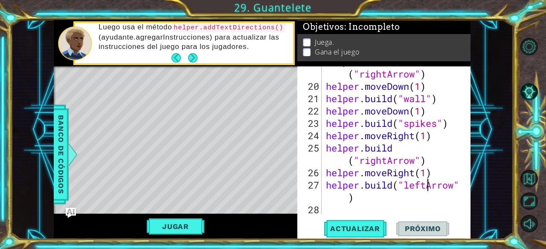
scroll to position [321, 0]
click at [367, 227] on span "Actualizar" at bounding box center [354, 229] width 67 height 9
click at [361, 227] on span "Actualizar" at bounding box center [354, 229] width 67 height 9
type textarea "[DOMAIN_NAME]("downArrow")"
click at [379, 231] on span "Actualizar" at bounding box center [354, 229] width 67 height 9
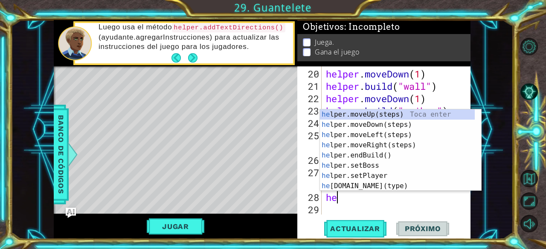
scroll to position [0, 0]
type textarea "hel"
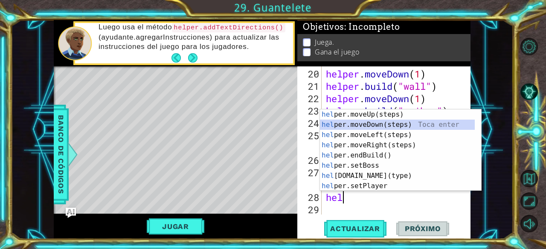
click at [391, 124] on div "hel per.moveUp(steps) Toca enter hel per.moveDown(steps) Toca enter hel per.mov…" at bounding box center [397, 161] width 155 height 102
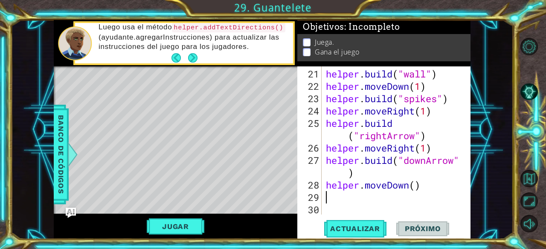
click at [415, 201] on div "helper . build ( "wall" ) helper . moveDown ( 1 ) helper . build ( "spikes" ) h…" at bounding box center [395, 154] width 142 height 173
click at [422, 194] on div "helper . build ( "wall" ) helper . moveDown ( 1 ) helper . build ( "spikes" ) h…" at bounding box center [395, 154] width 142 height 173
click at [431, 186] on div "helper . build ( "wall" ) helper . moveDown ( 1 ) helper . build ( "spikes" ) h…" at bounding box center [395, 154] width 142 height 173
drag, startPoint x: 322, startPoint y: 159, endPoint x: 358, endPoint y: 173, distance: 38.5
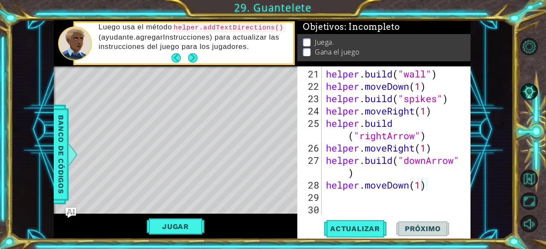
click at [358, 173] on div "helper.moveDown(1) 21 22 23 24 25 26 27 28 29 30 helper . build ( "wall" ) help…" at bounding box center [382, 140] width 171 height 148
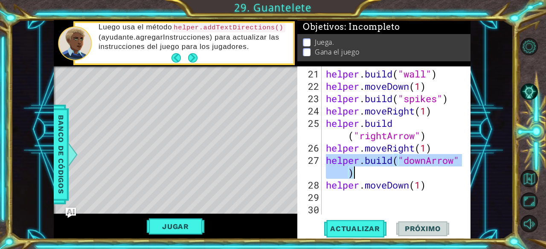
drag, startPoint x: 324, startPoint y: 161, endPoint x: 355, endPoint y: 173, distance: 33.2
click at [355, 173] on div "helper . build ( "wall" ) helper . moveDown ( 1 ) helper . build ( "spikes" ) h…" at bounding box center [395, 154] width 142 height 173
type textarea "[DOMAIN_NAME]("downArrow")"
click at [348, 204] on div "helper . build ( "wall" ) helper . moveDown ( 1 ) helper . build ( "spikes" ) h…" at bounding box center [395, 154] width 142 height 173
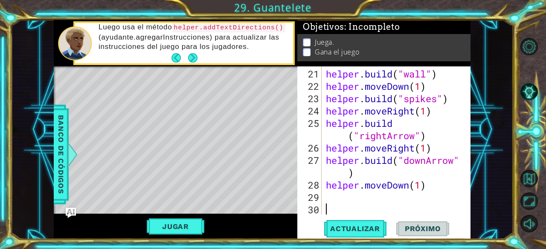
scroll to position [0, 0]
click at [348, 203] on div "helper . build ( "wall" ) helper . moveDown ( 1 ) helper . build ( "spikes" ) h…" at bounding box center [395, 154] width 142 height 173
click at [345, 198] on div "helper . build ( "wall" ) helper . moveDown ( 1 ) helper . build ( "spikes" ) h…" at bounding box center [395, 154] width 142 height 173
paste textarea "[DOMAIN_NAME]("downArrow")"
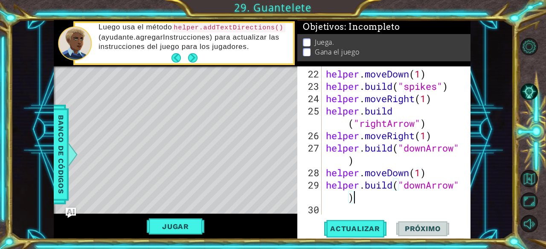
scroll to position [358, 0]
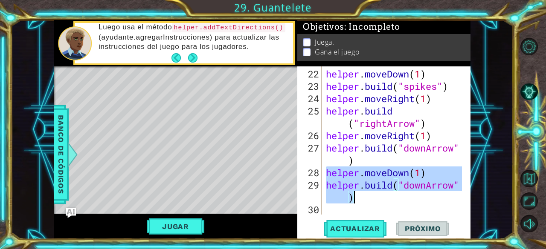
drag, startPoint x: 325, startPoint y: 172, endPoint x: 372, endPoint y: 198, distance: 54.2
click at [372, 198] on div "helper . moveDown ( 1 ) helper . build ( "spikes" ) helper . moveRight ( 1 ) he…" at bounding box center [395, 154] width 142 height 173
paste textarea "Code Area"
type textarea "[DOMAIN_NAME]("downArrow")"
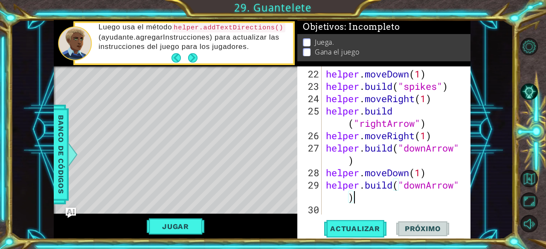
click at [358, 214] on div "helper . moveDown ( 1 ) helper . build ( "spikes" ) helper . moveRight ( 1 ) he…" at bounding box center [395, 154] width 142 height 173
paste textarea "[DOMAIN_NAME]("downArrow")"
type textarea "[DOMAIN_NAME]("downArrow")"
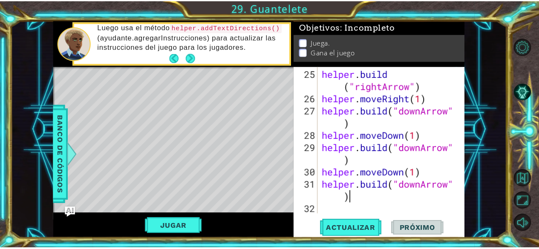
scroll to position [396, 0]
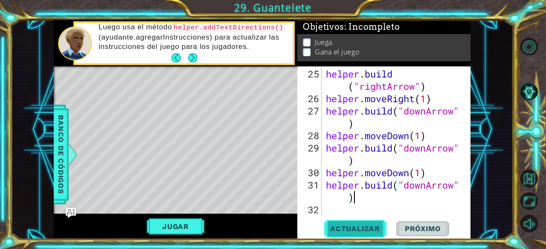
click at [363, 227] on span "Actualizar" at bounding box center [354, 229] width 67 height 9
click at [197, 55] on button "Next" at bounding box center [192, 57] width 9 height 9
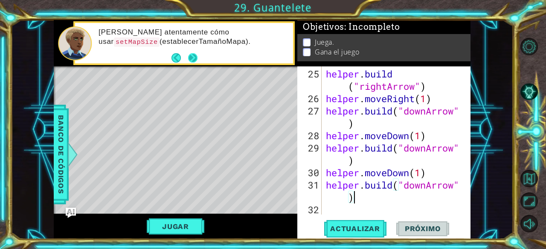
click at [194, 58] on button "Next" at bounding box center [192, 57] width 9 height 9
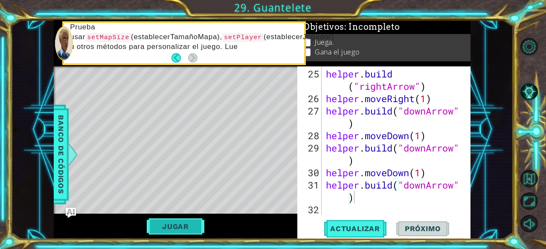
click at [189, 223] on button "Jugar" at bounding box center [176, 227] width 58 height 16
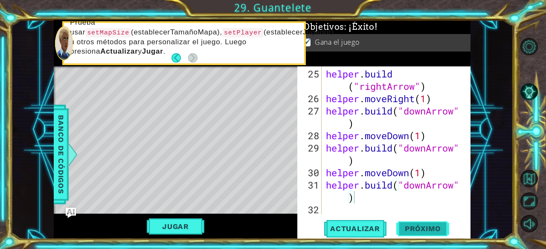
click at [409, 230] on span "Próximo" at bounding box center [422, 229] width 53 height 9
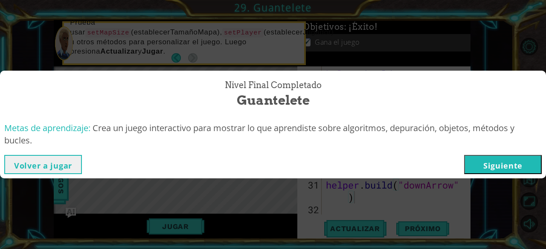
click at [500, 166] on button "Siguiente" at bounding box center [503, 164] width 78 height 19
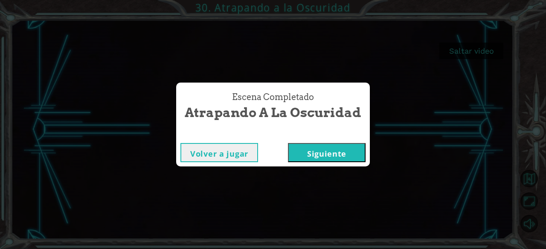
click at [352, 153] on button "Siguiente" at bounding box center [327, 152] width 78 height 19
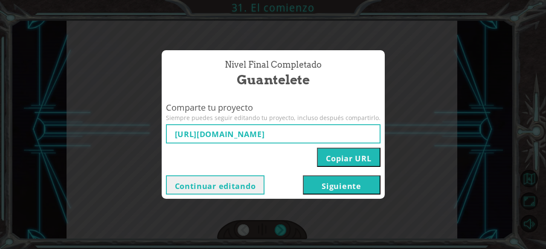
type input "[URL][DOMAIN_NAME]"
click at [351, 182] on button "Siguiente" at bounding box center [342, 185] width 78 height 19
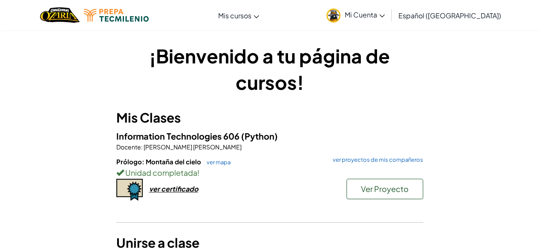
click at [413, 112] on h3 "Mis Clases" at bounding box center [269, 117] width 307 height 19
